Goal: Task Accomplishment & Management: Use online tool/utility

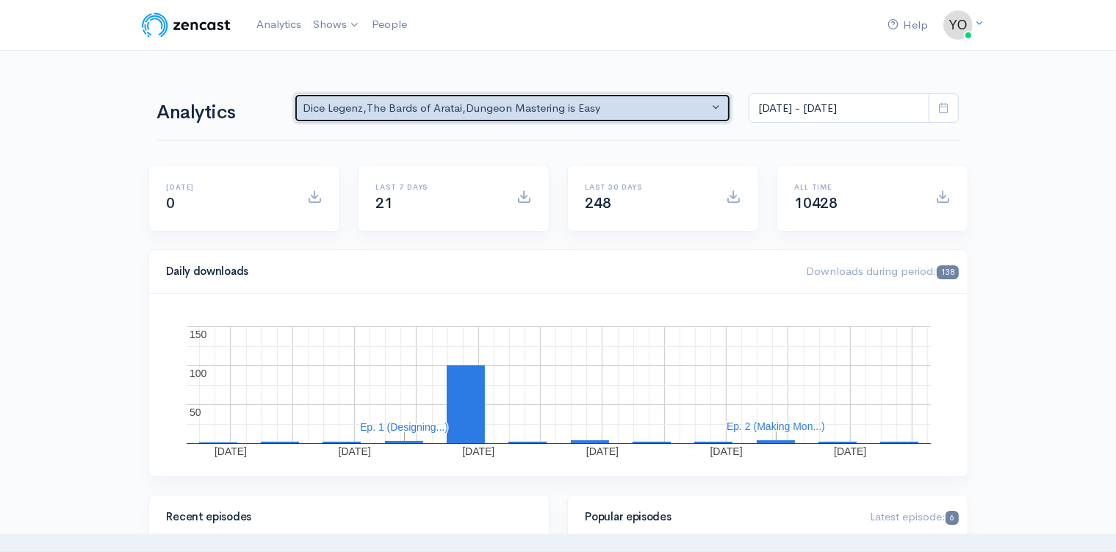
click at [712, 110] on button "Dice Legenz , The Bards of Aratai , Dungeon Mastering is Easy" at bounding box center [513, 108] width 438 height 30
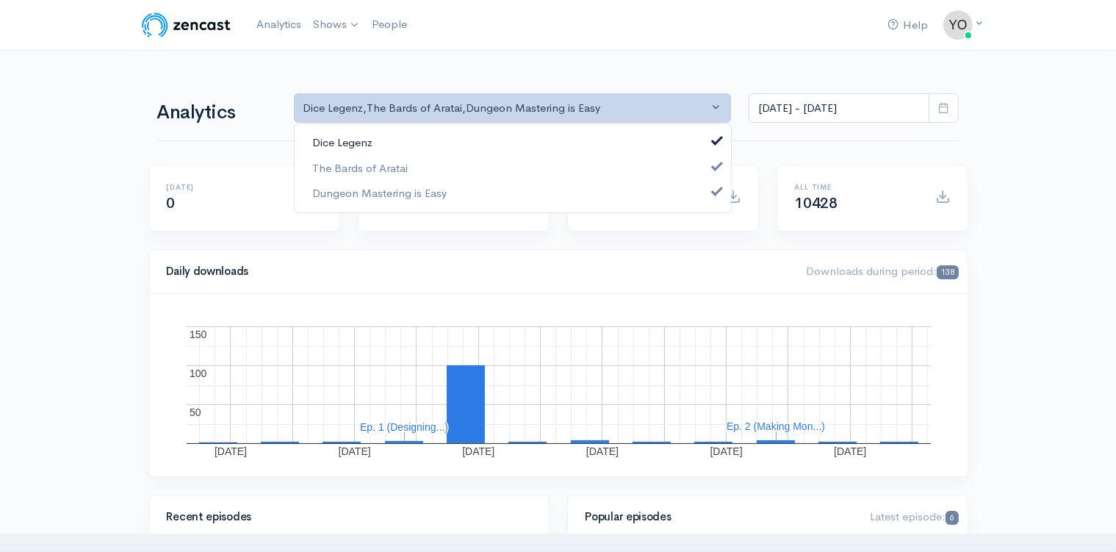
click at [714, 142] on span at bounding box center [717, 139] width 6 height 11
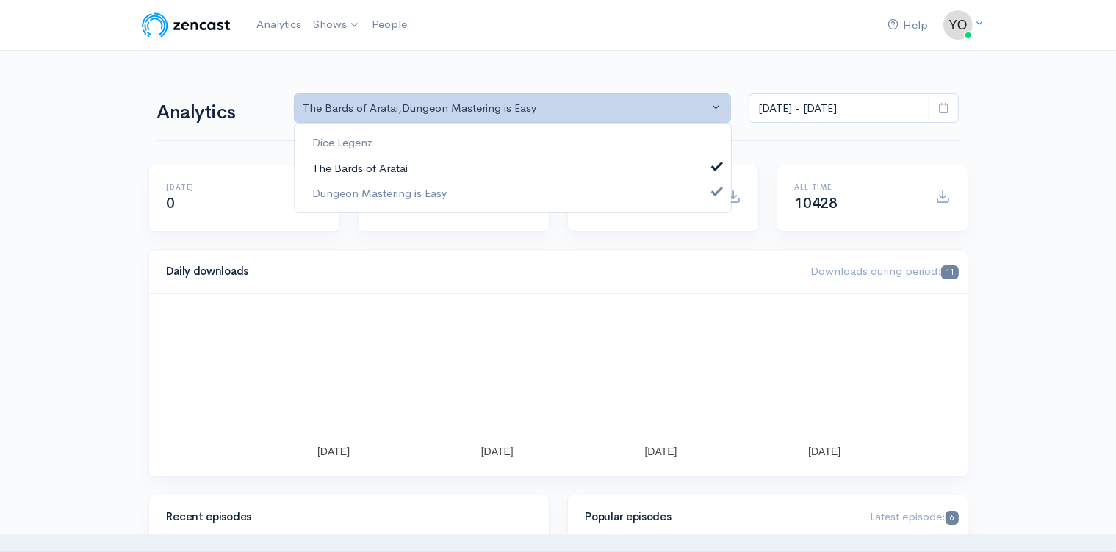
click at [716, 164] on span at bounding box center [717, 164] width 6 height 11
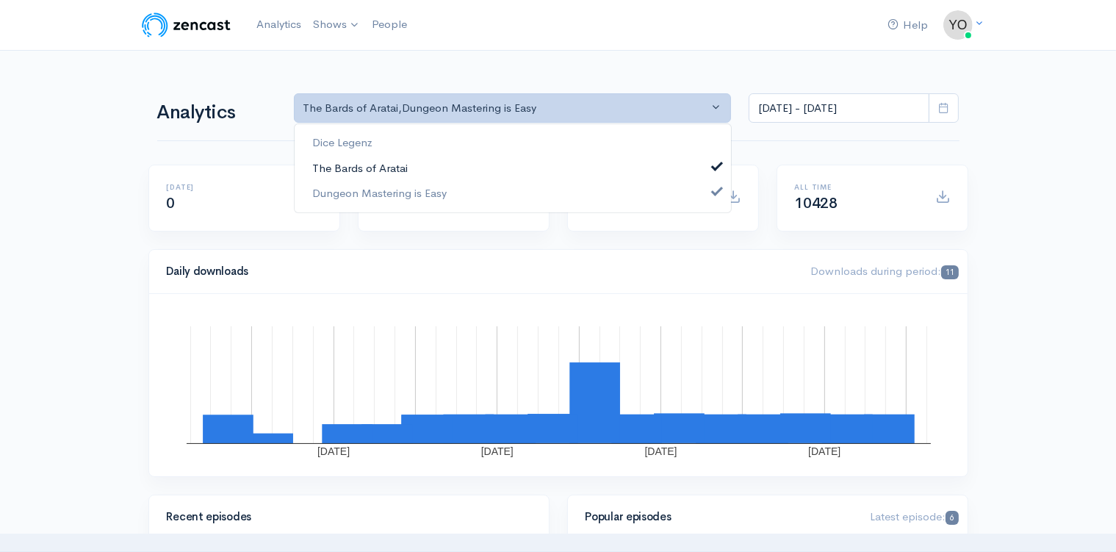
select select "15926"
